Goal: Browse casually

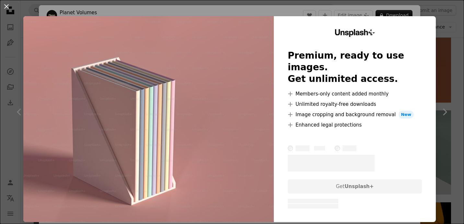
scroll to position [10, 0]
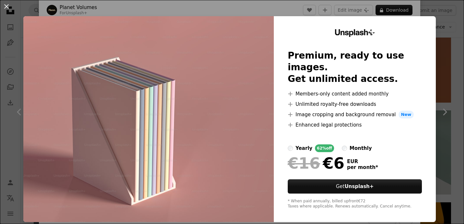
click at [412, 11] on div "An X shape Unsplash+ Premium, ready to use images. Get unlimited access. A plus…" at bounding box center [232, 112] width 464 height 224
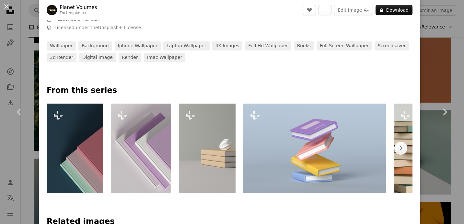
scroll to position [266, 0]
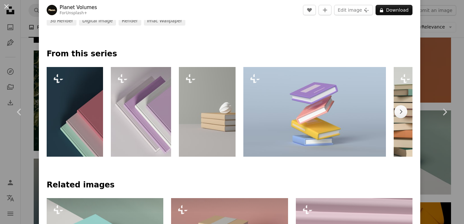
click at [152, 134] on img at bounding box center [141, 112] width 60 height 90
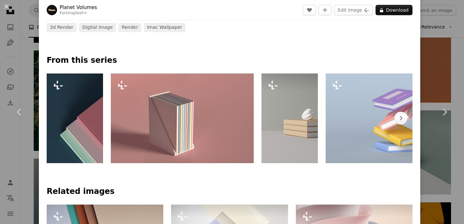
scroll to position [249, 0]
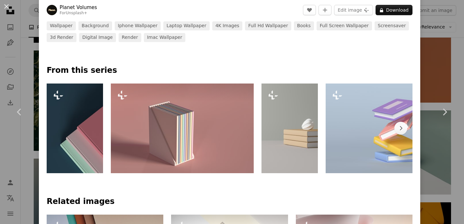
click at [201, 120] on img at bounding box center [182, 129] width 143 height 90
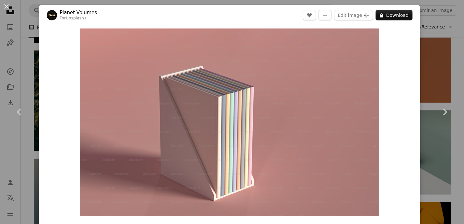
click at [394, 101] on div "Zoom in" at bounding box center [230, 122] width 382 height 195
click at [391, 68] on div "Zoom in" at bounding box center [230, 122] width 382 height 195
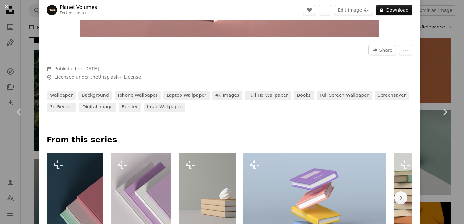
scroll to position [211, 0]
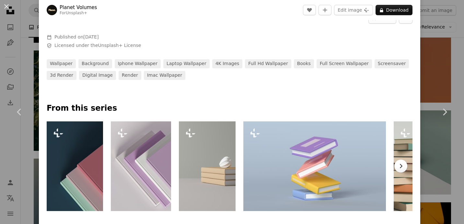
click at [400, 167] on icon "button" at bounding box center [401, 166] width 3 height 4
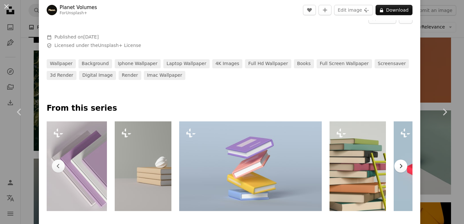
click at [400, 167] on icon "button" at bounding box center [401, 166] width 3 height 4
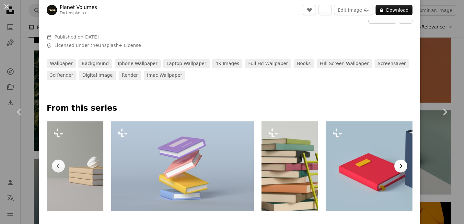
click at [400, 167] on icon "button" at bounding box center [401, 166] width 3 height 4
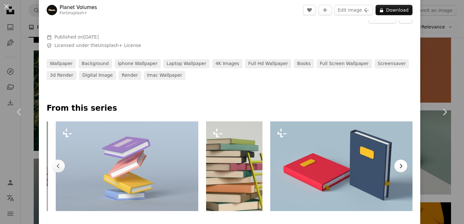
scroll to position [0, 197]
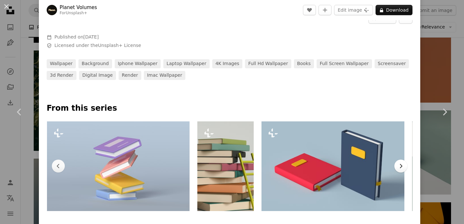
click at [400, 167] on icon "button" at bounding box center [401, 166] width 3 height 4
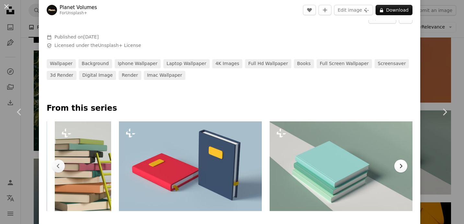
scroll to position [0, 347]
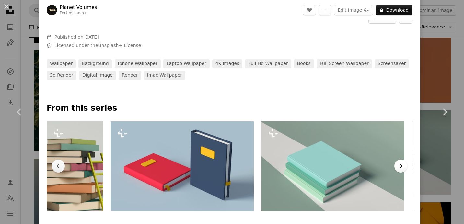
click at [400, 167] on icon "button" at bounding box center [401, 166] width 3 height 4
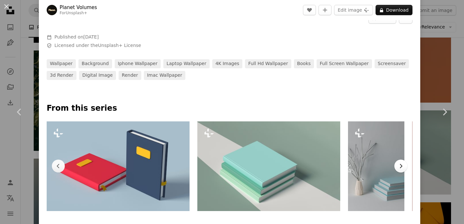
scroll to position [0, 412]
click at [400, 167] on icon "button" at bounding box center [401, 166] width 3 height 4
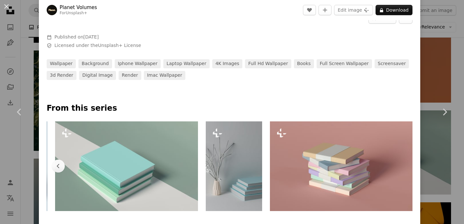
scroll to position [0, 559]
click at [374, 158] on img at bounding box center [341, 167] width 143 height 90
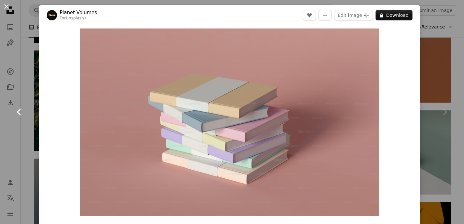
click at [18, 111] on icon at bounding box center [19, 112] width 4 height 7
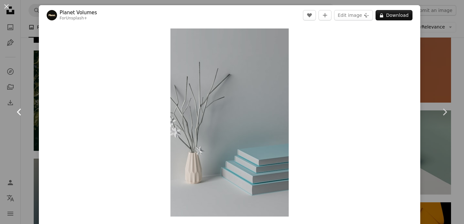
click at [20, 113] on icon "Chevron left" at bounding box center [19, 112] width 10 height 10
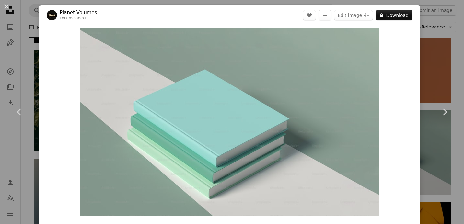
click at [68, 138] on div "Zoom in" at bounding box center [230, 122] width 382 height 195
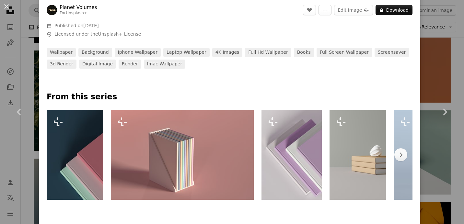
scroll to position [223, 0]
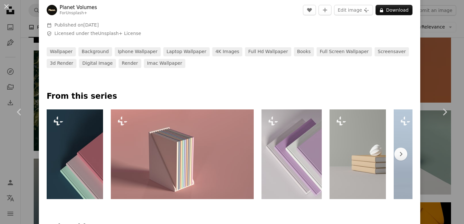
click at [301, 130] on img at bounding box center [292, 155] width 60 height 90
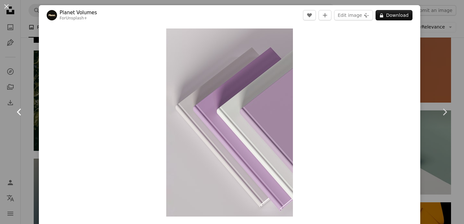
click at [19, 115] on icon "Chevron left" at bounding box center [19, 112] width 10 height 10
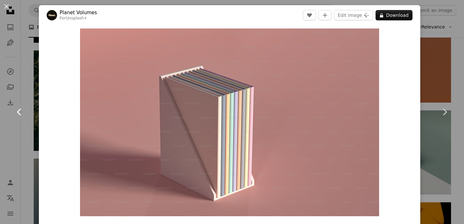
click at [19, 111] on icon at bounding box center [19, 112] width 4 height 7
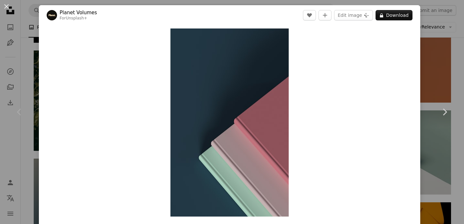
click at [19, 111] on icon at bounding box center [19, 112] width 4 height 7
click at [408, 119] on div "Zoom in" at bounding box center [230, 122] width 382 height 195
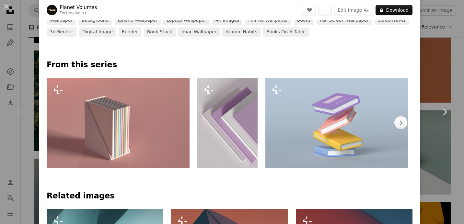
scroll to position [258, 0]
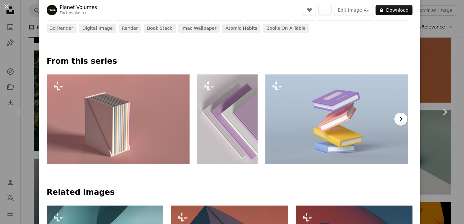
click at [398, 122] on icon "Chevron right" at bounding box center [401, 119] width 6 height 6
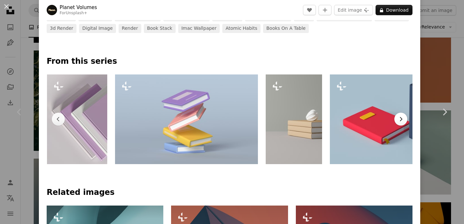
click at [398, 122] on icon "Chevron right" at bounding box center [401, 119] width 6 height 6
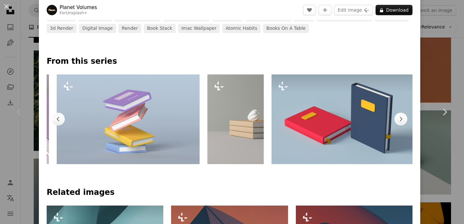
scroll to position [0, 219]
